Goal: Navigation & Orientation: Find specific page/section

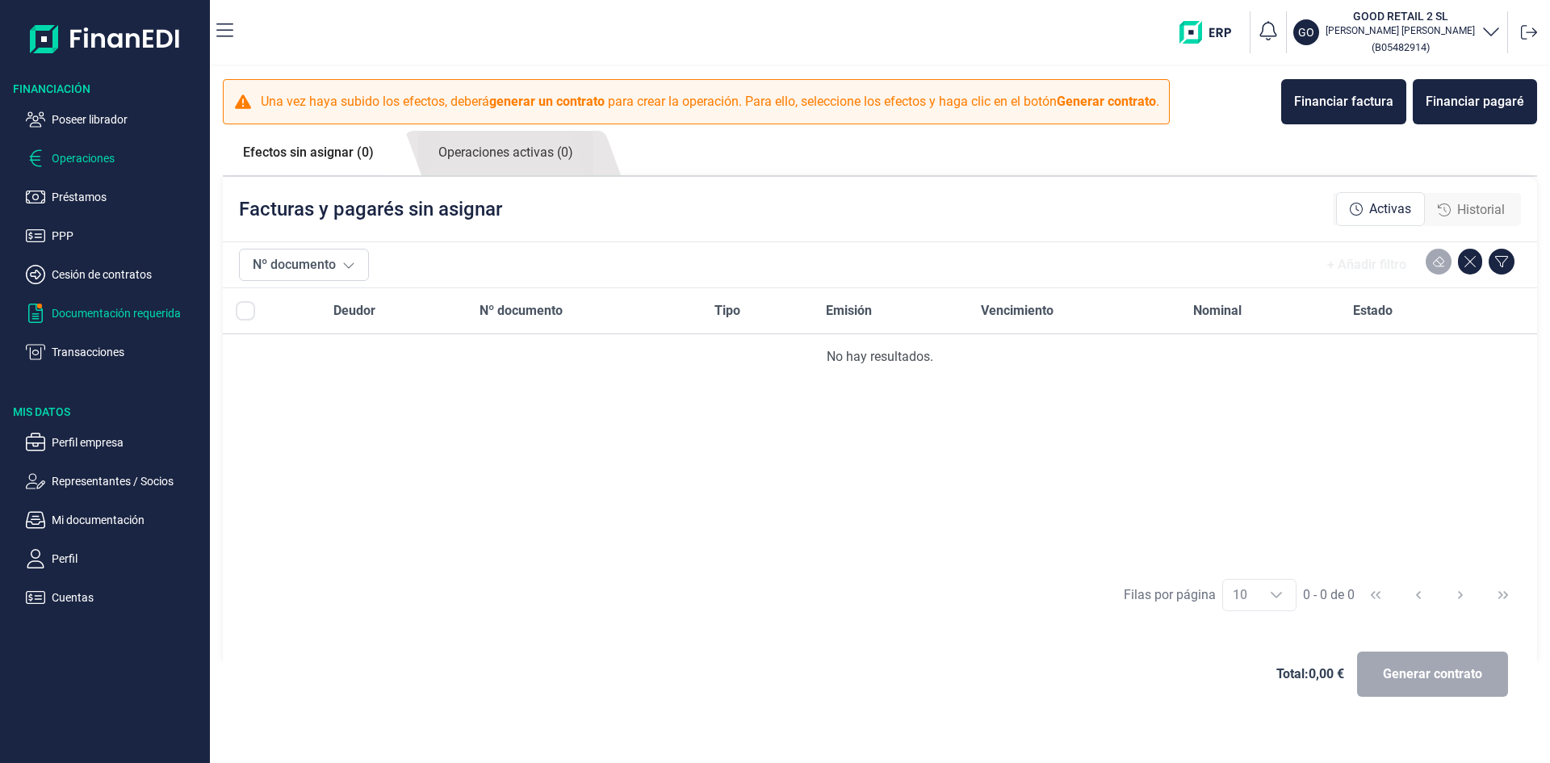
click at [97, 313] on p "Documentación requerida" at bounding box center [128, 312] width 152 height 19
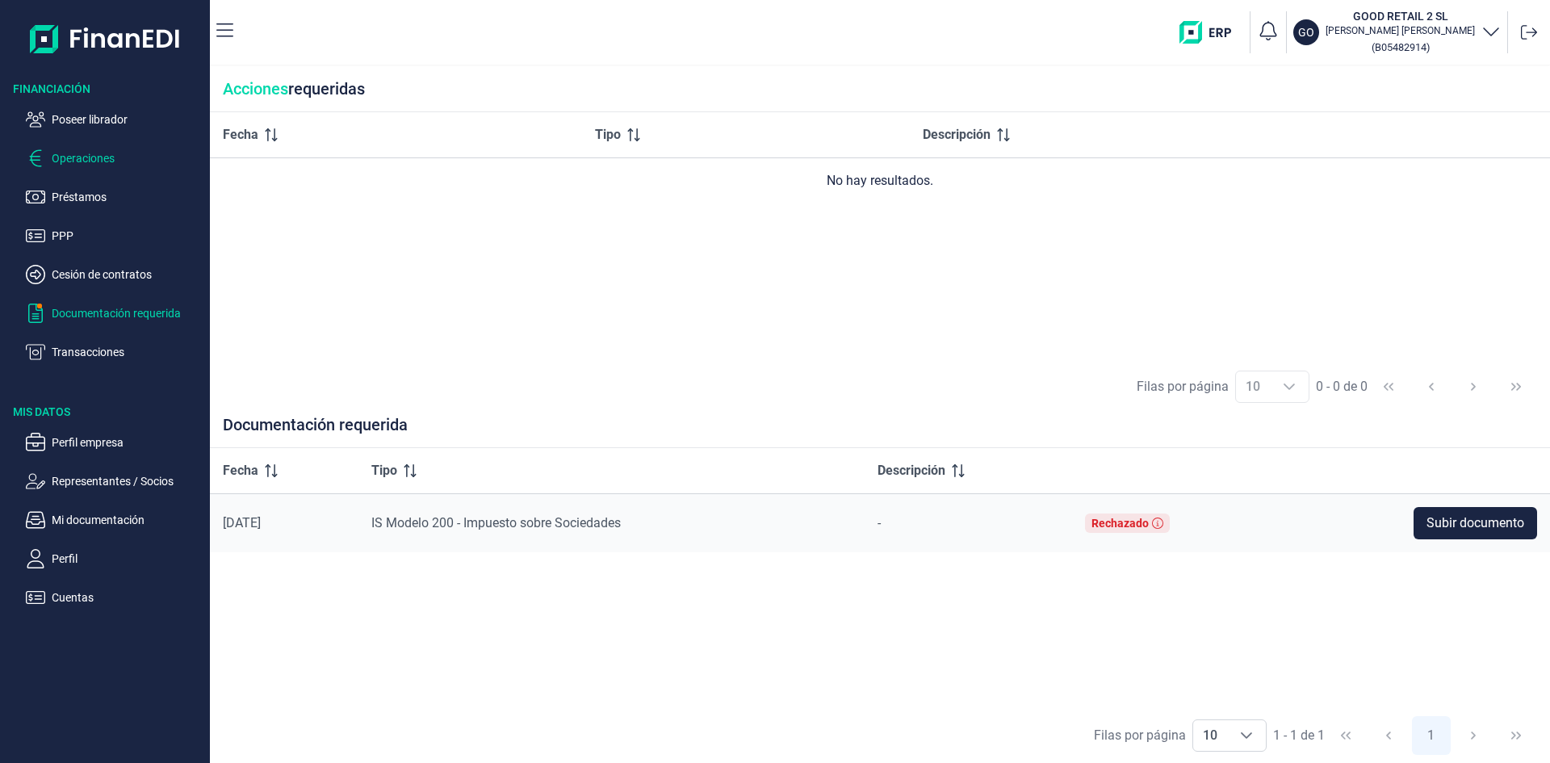
click at [94, 156] on p "Operaciones" at bounding box center [128, 158] width 152 height 19
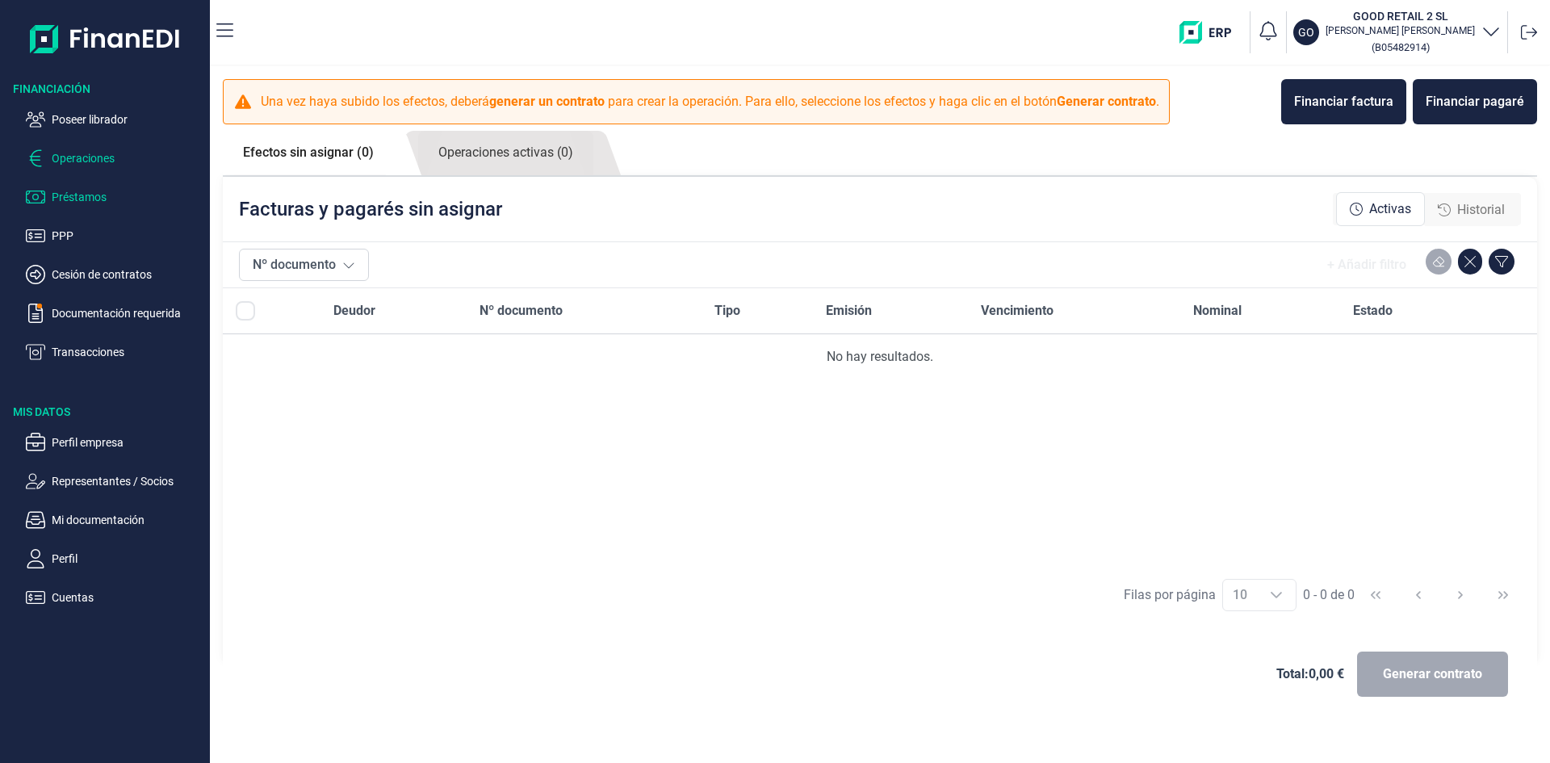
click at [94, 197] on p "Préstamos" at bounding box center [128, 196] width 152 height 19
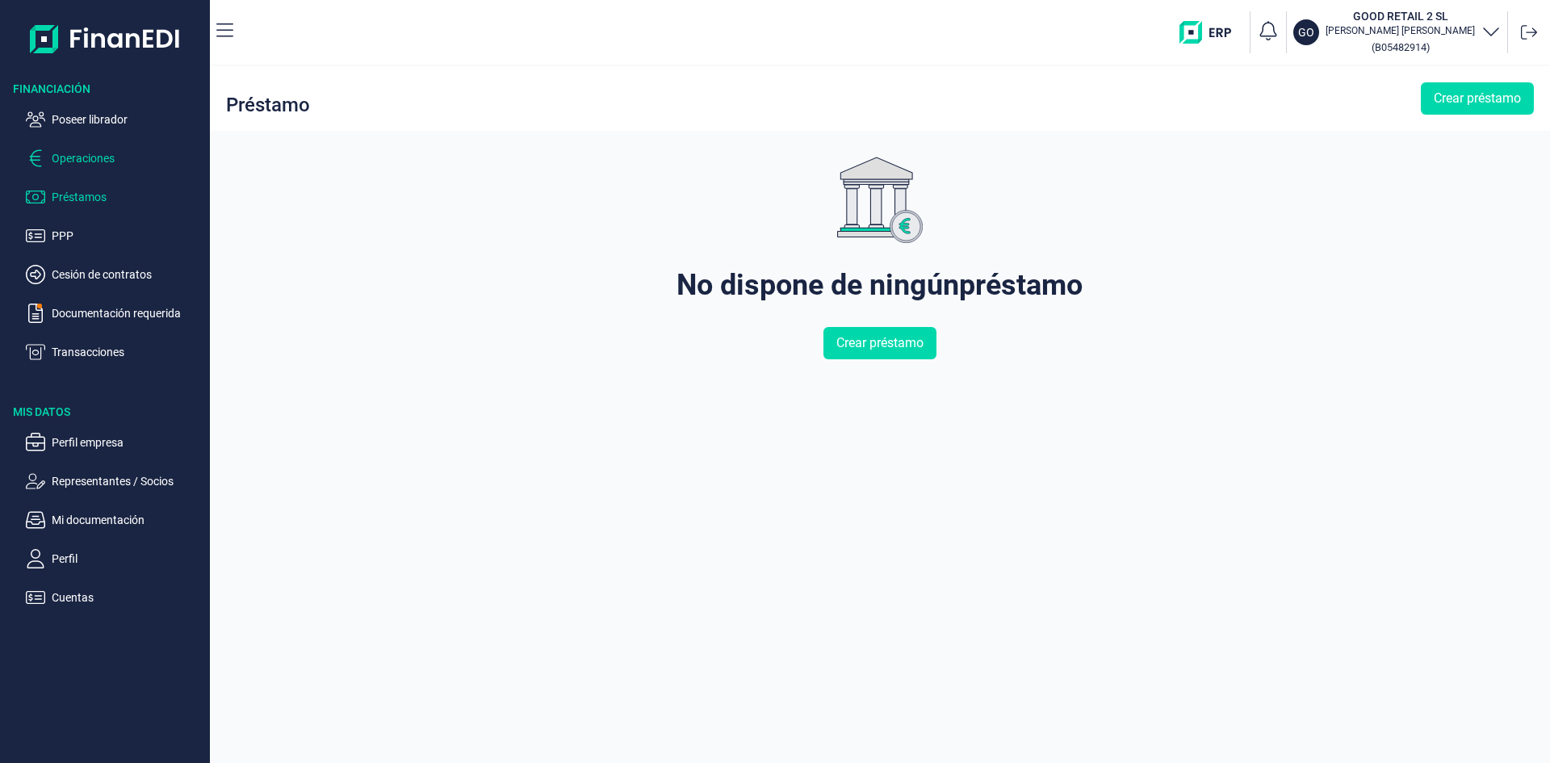
click at [101, 161] on p "Operaciones" at bounding box center [128, 158] width 152 height 19
